Goal: Task Accomplishment & Management: Manage account settings

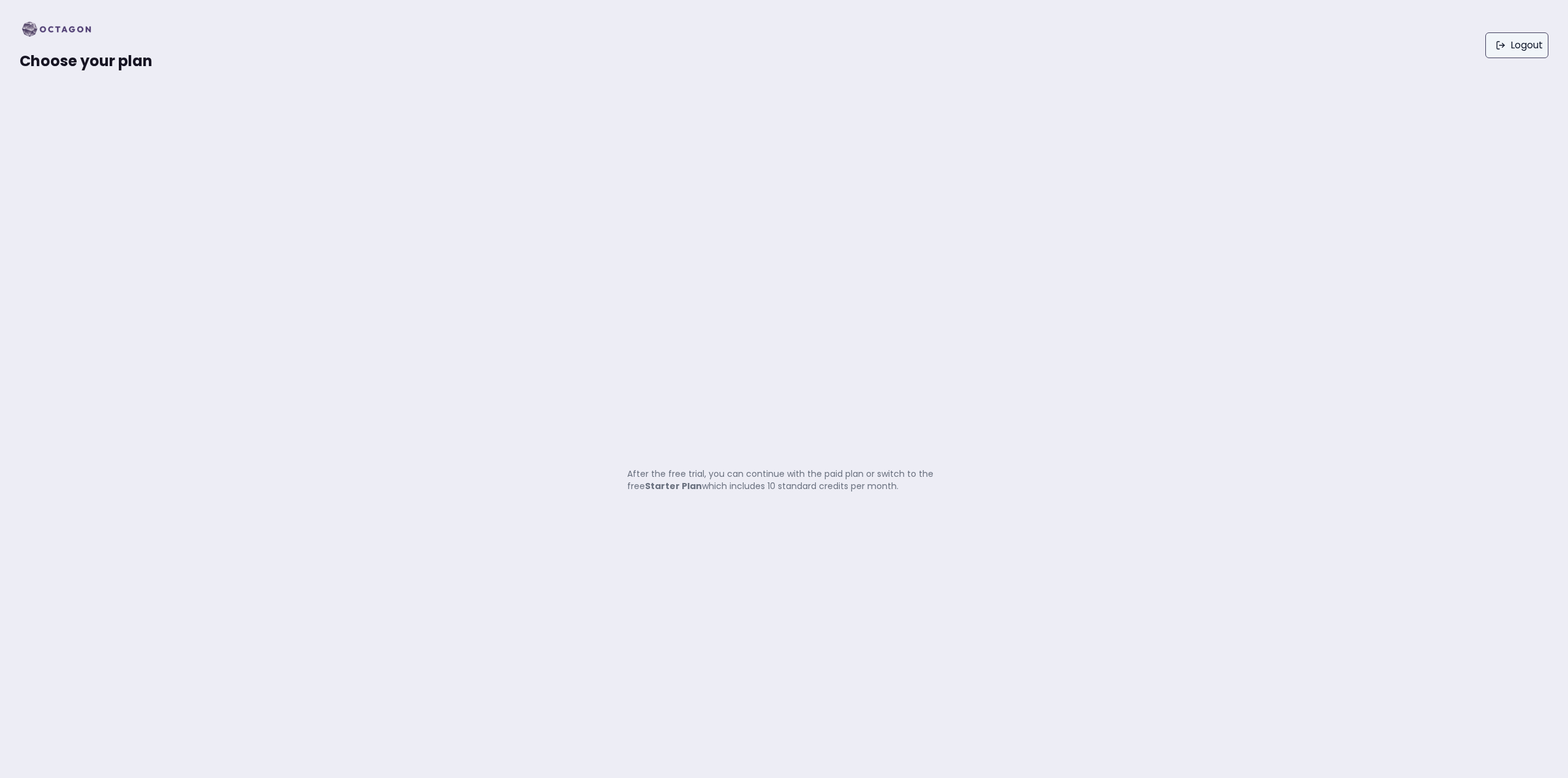
click at [1513, 41] on link "Logout" at bounding box center [1516, 45] width 63 height 26
